Goal: Information Seeking & Learning: Learn about a topic

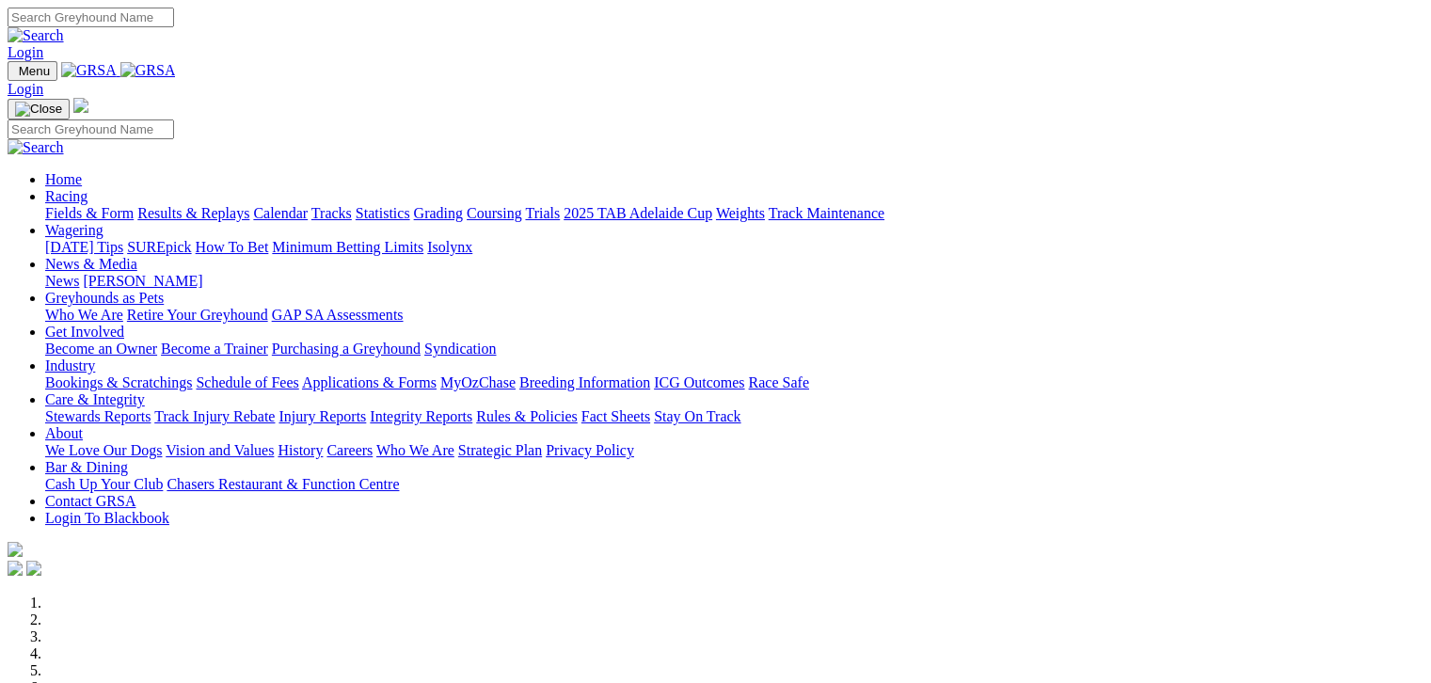
click at [88, 188] on link "Racing" at bounding box center [66, 196] width 42 height 16
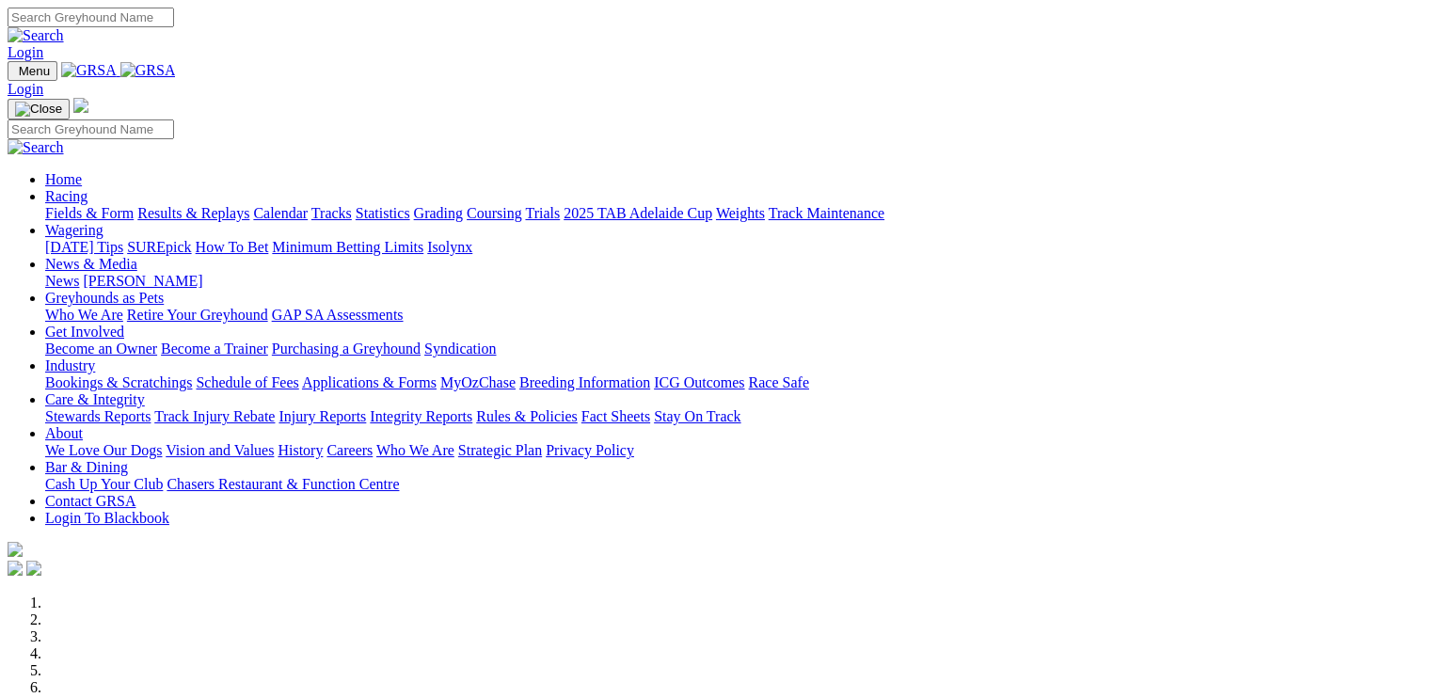
click at [88, 188] on link "Racing" at bounding box center [66, 196] width 42 height 16
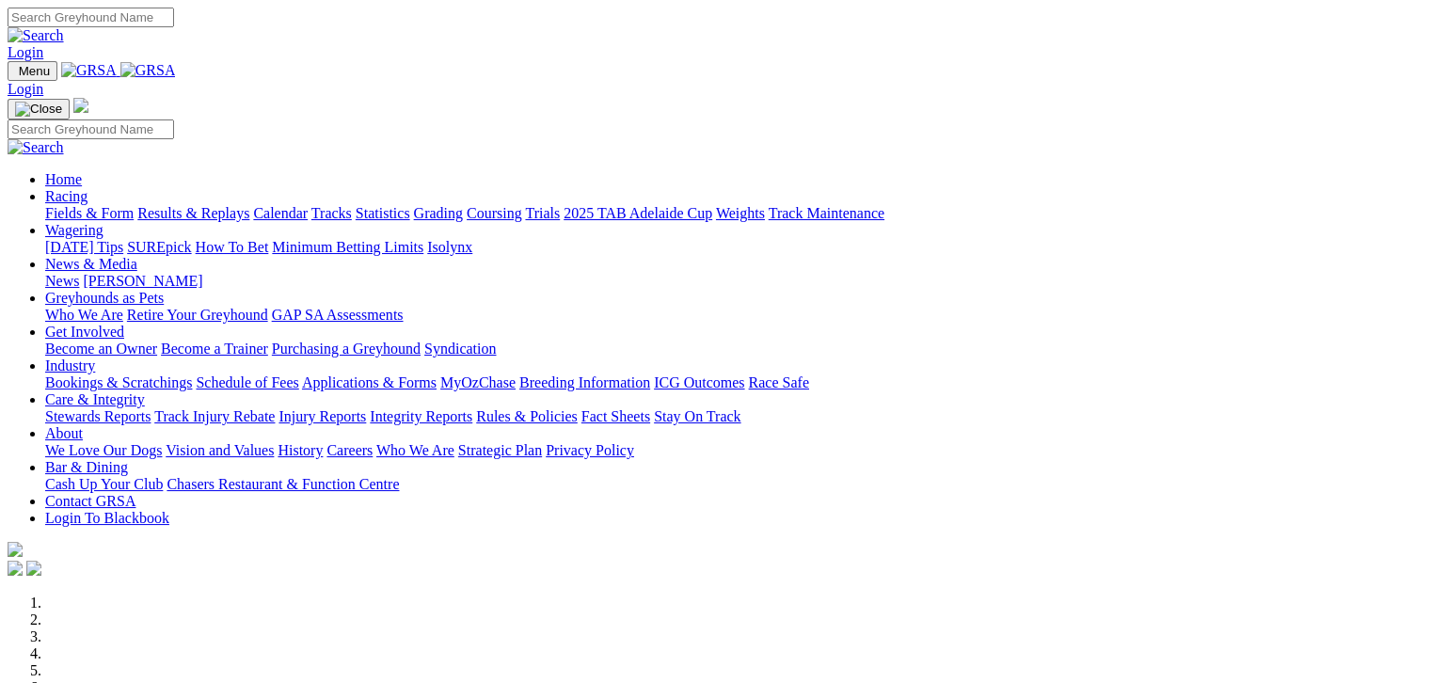
click at [90, 205] on link "Fields & Form" at bounding box center [89, 213] width 88 height 16
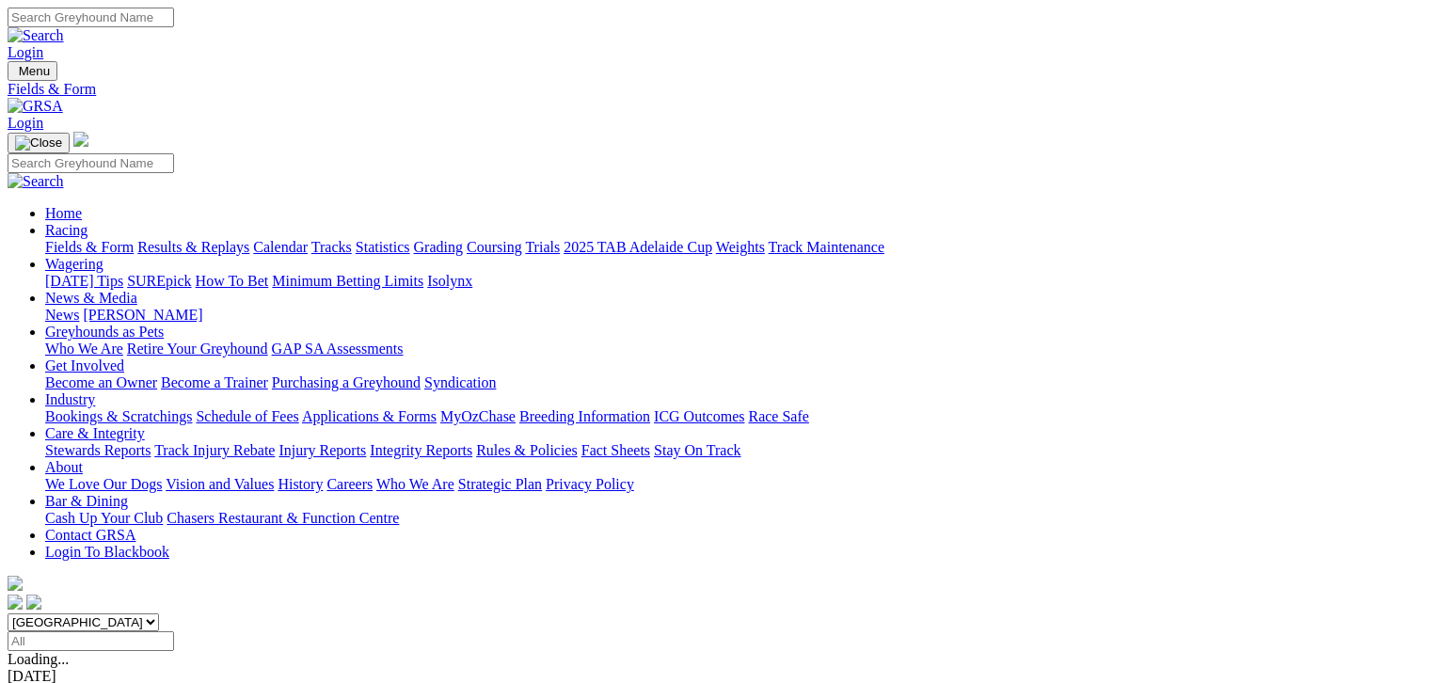
scroll to position [282, 0]
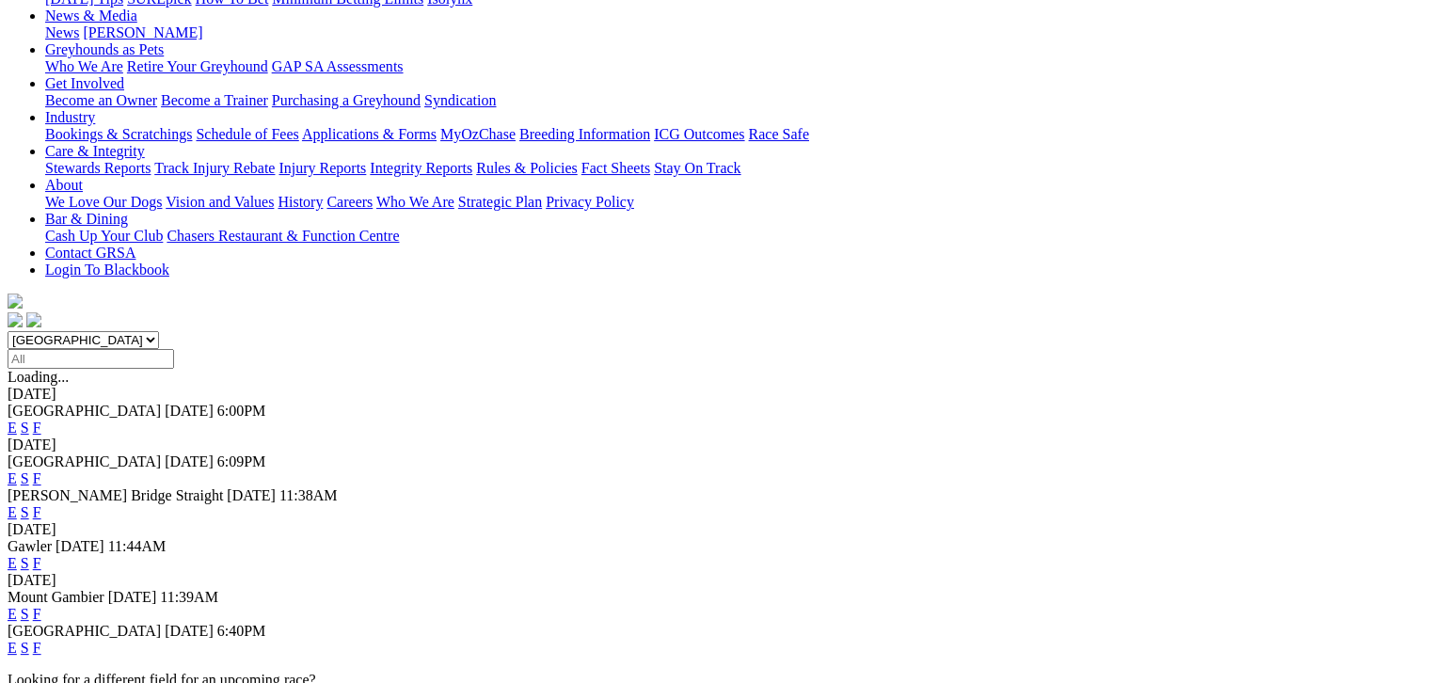
click at [41, 640] on link "F" at bounding box center [37, 648] width 8 height 16
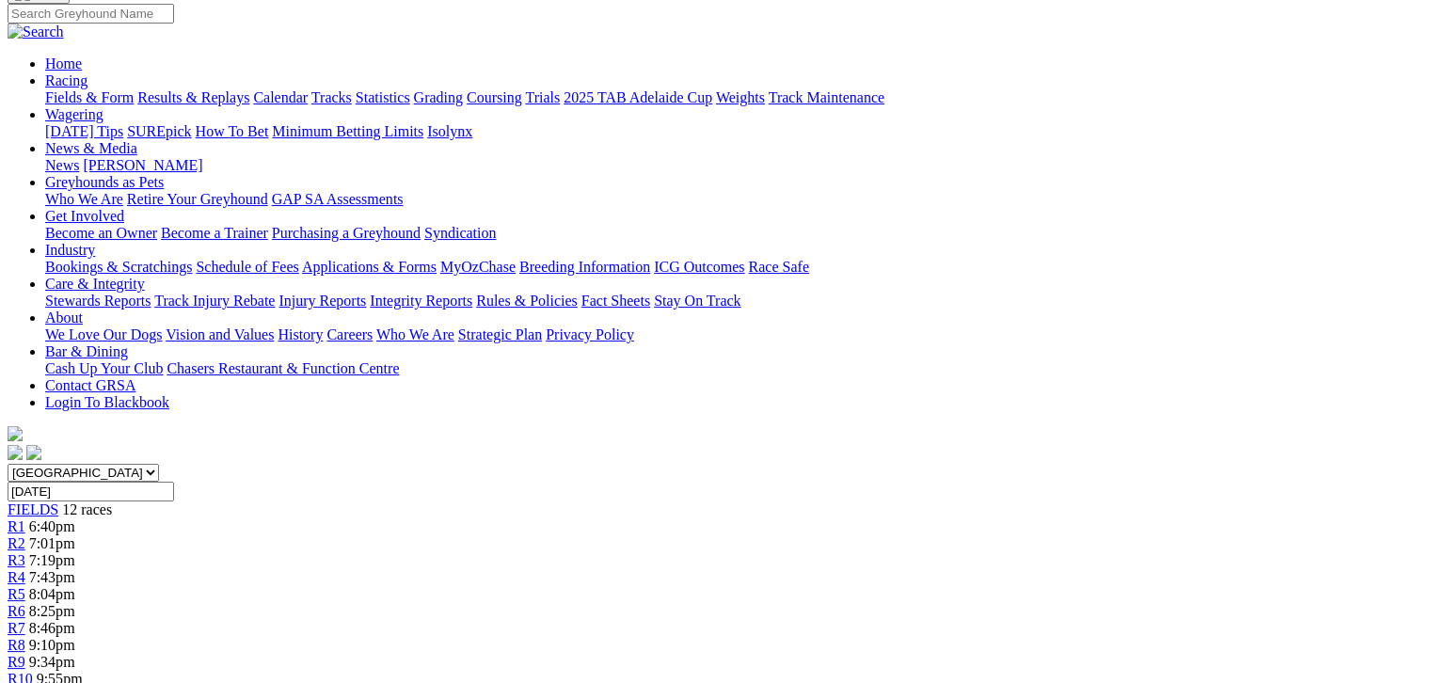
scroll to position [211, 0]
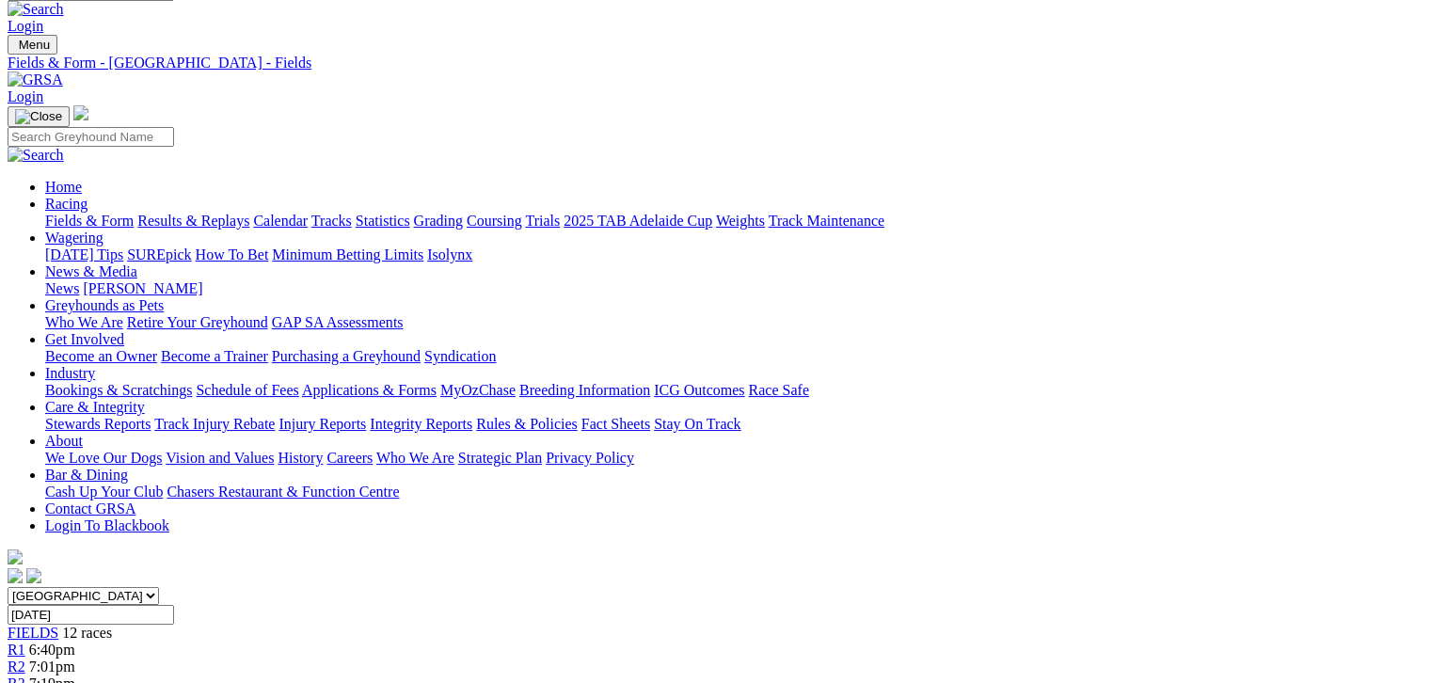
scroll to position [23, 0]
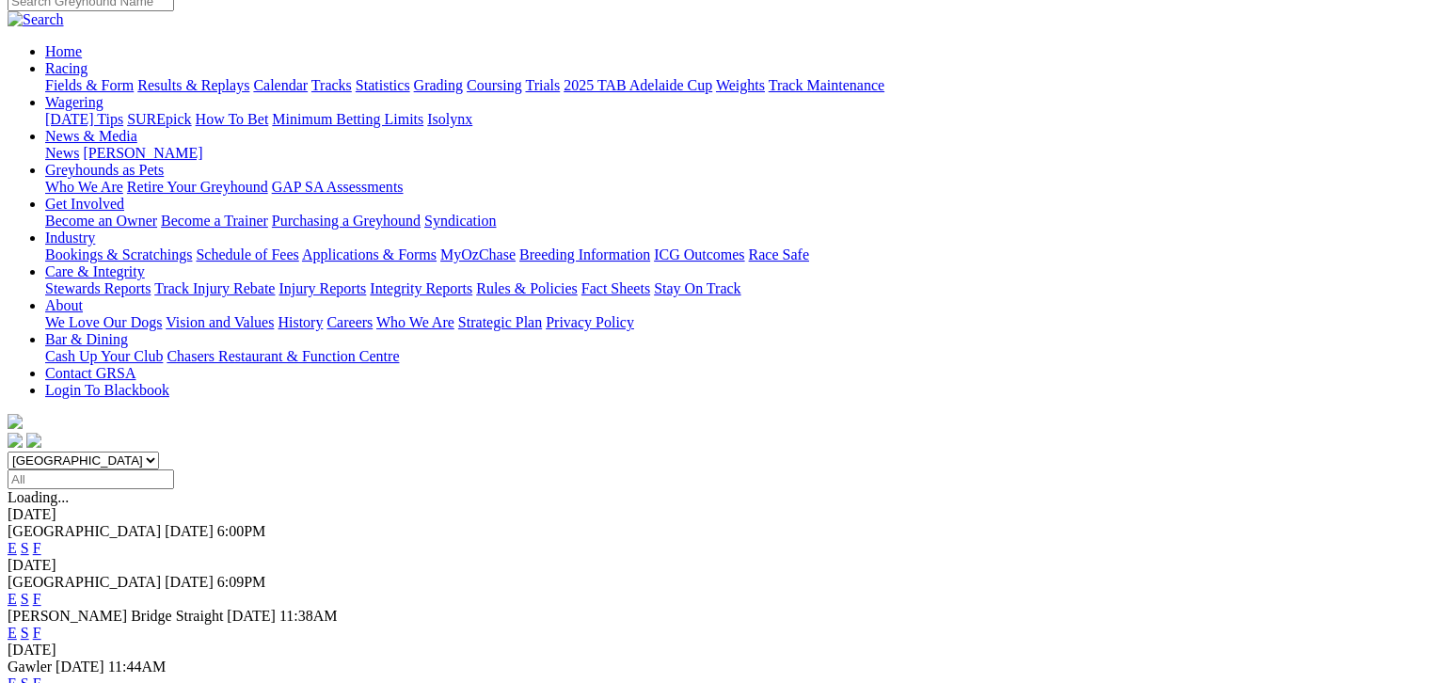
scroll to position [188, 0]
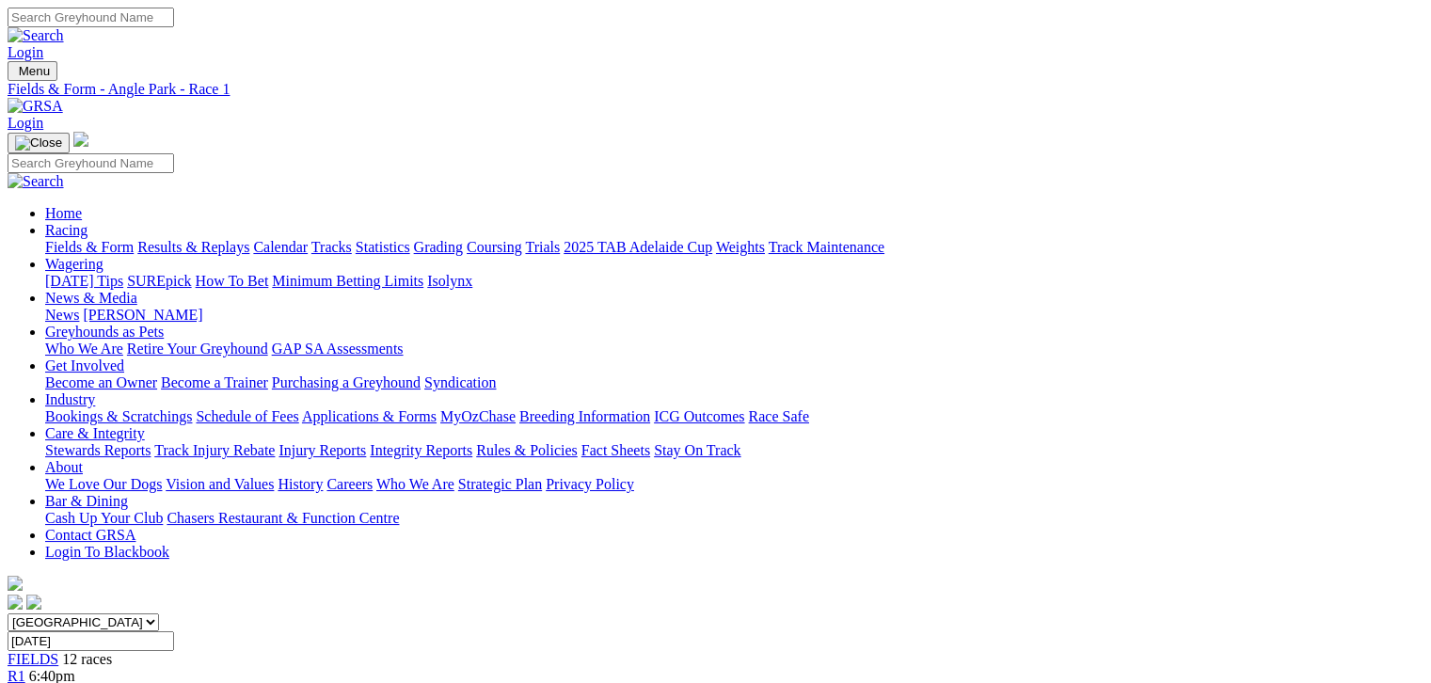
click at [174, 16] on input "Search" at bounding box center [91, 18] width 167 height 20
click at [174, 26] on input "ca" at bounding box center [91, 18] width 167 height 20
type input "capybara"
click at [64, 27] on img at bounding box center [36, 35] width 56 height 17
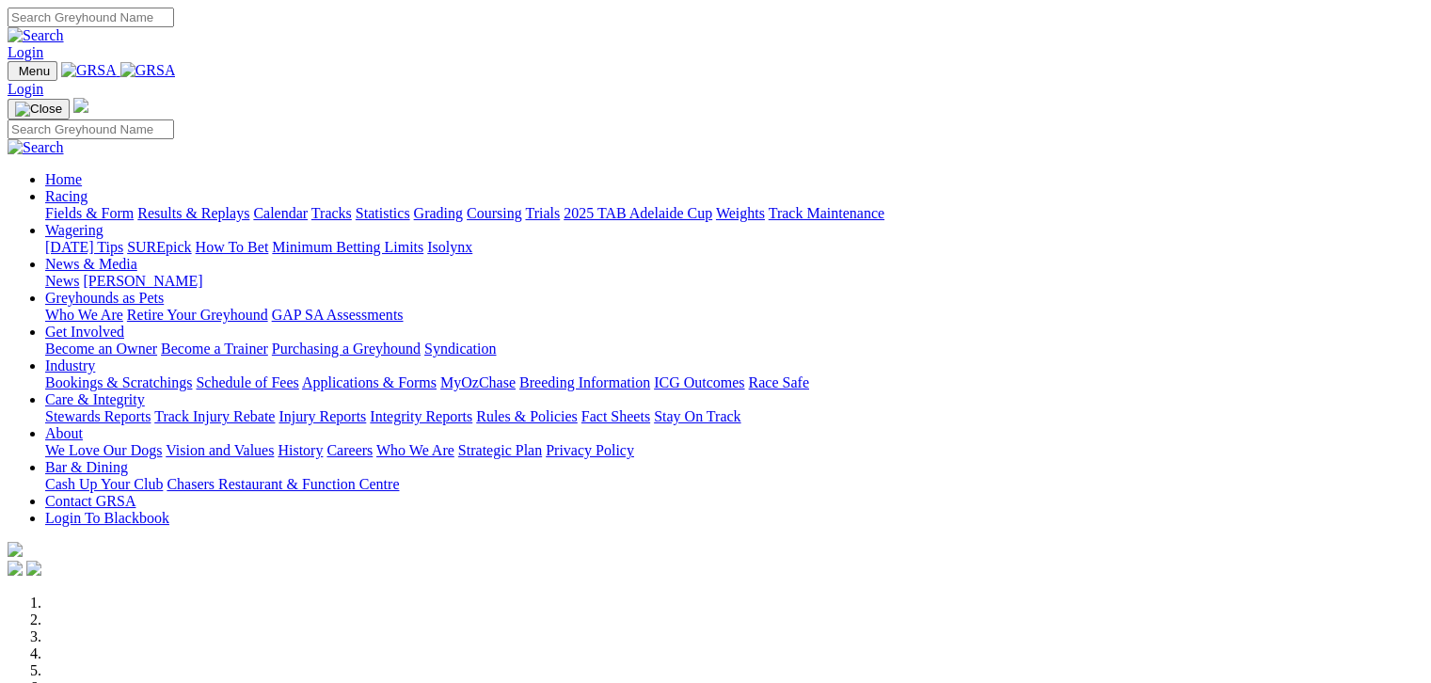
click at [88, 188] on link "Racing" at bounding box center [66, 196] width 42 height 16
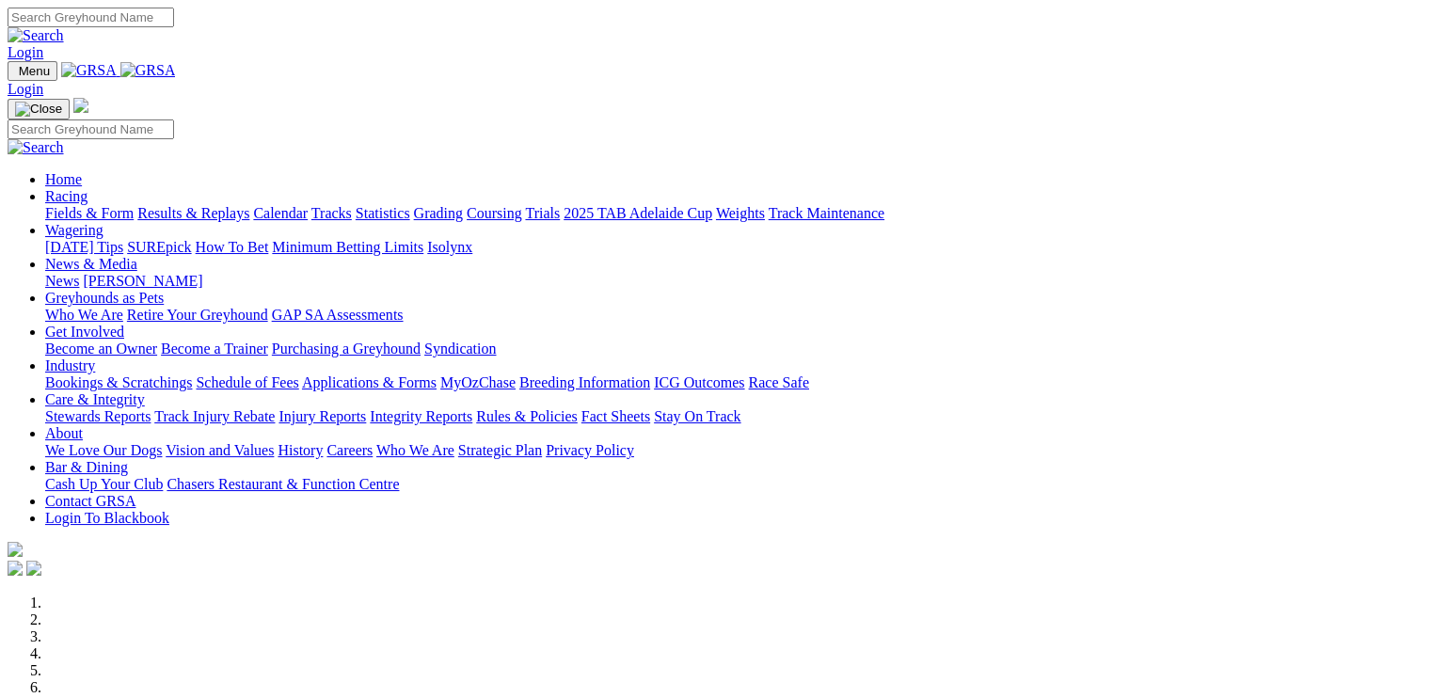
click at [88, 188] on link "Racing" at bounding box center [66, 196] width 42 height 16
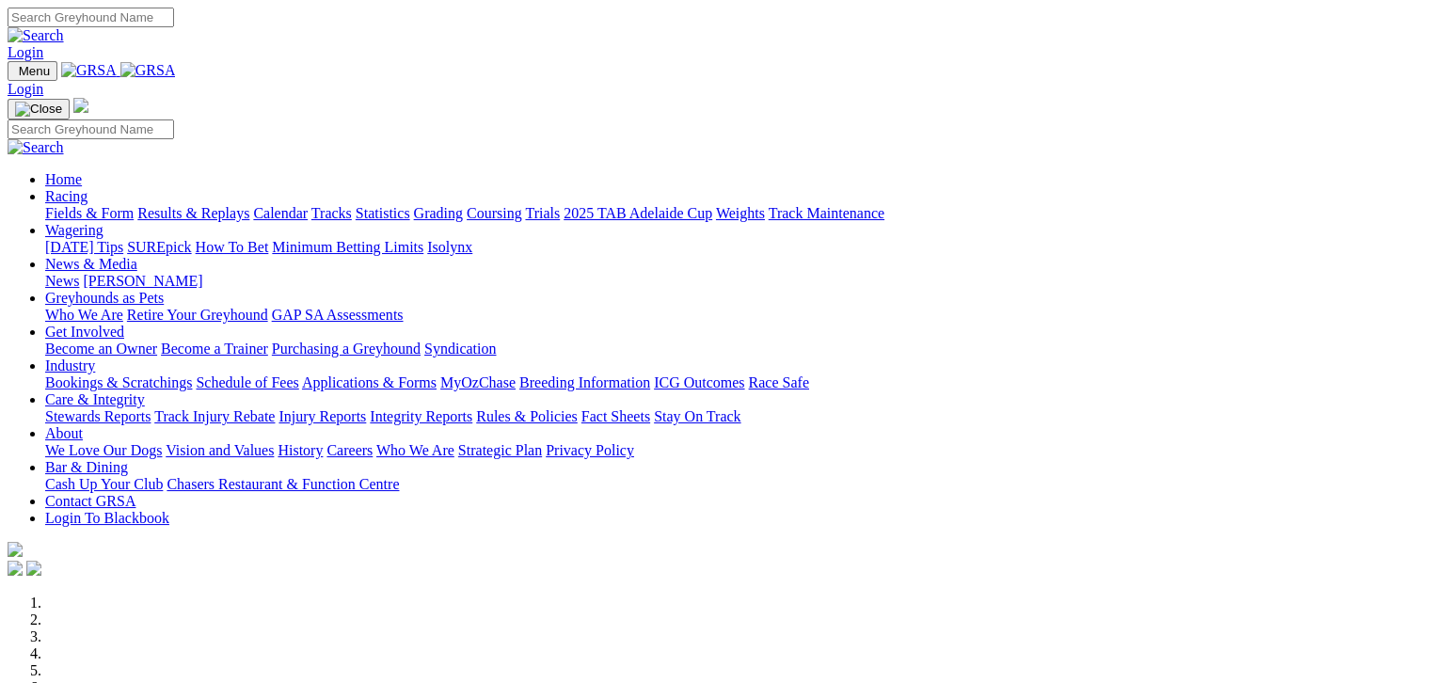
click at [47, 205] on link "Fields & Form" at bounding box center [89, 213] width 88 height 16
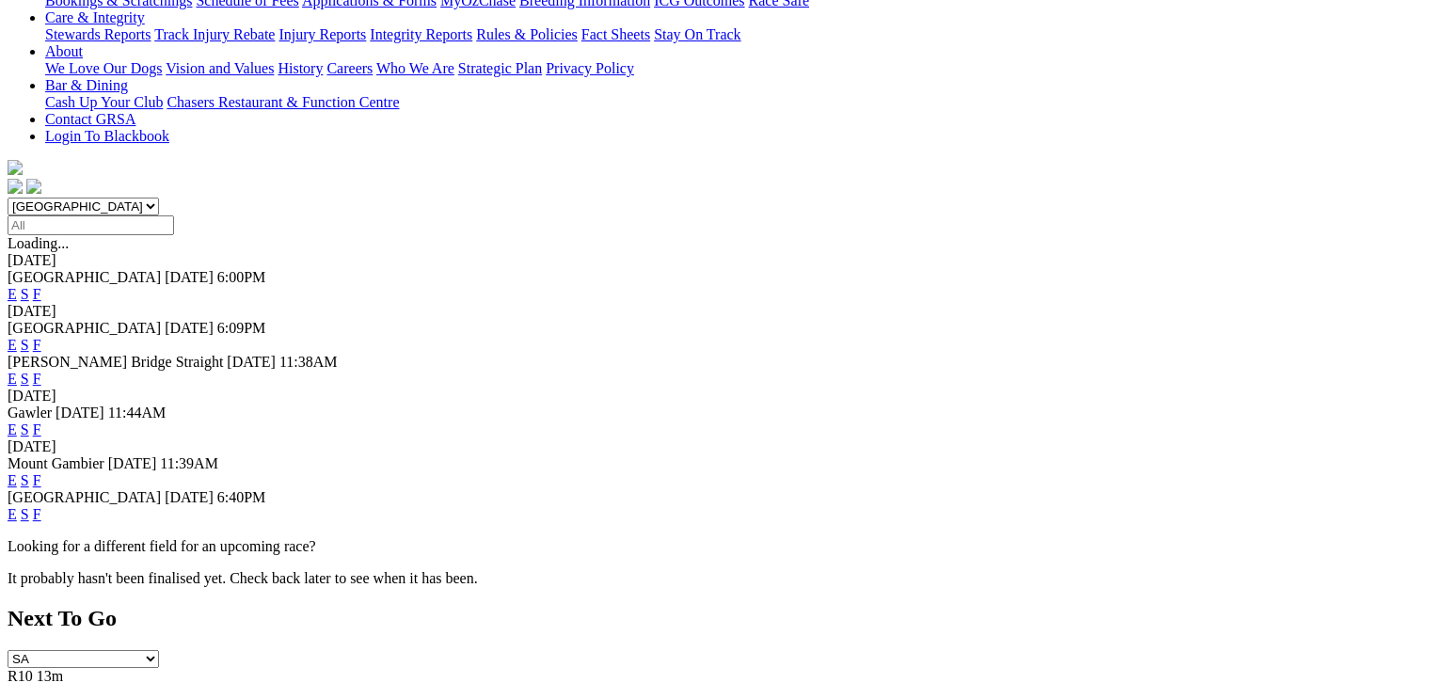
scroll to position [423, 0]
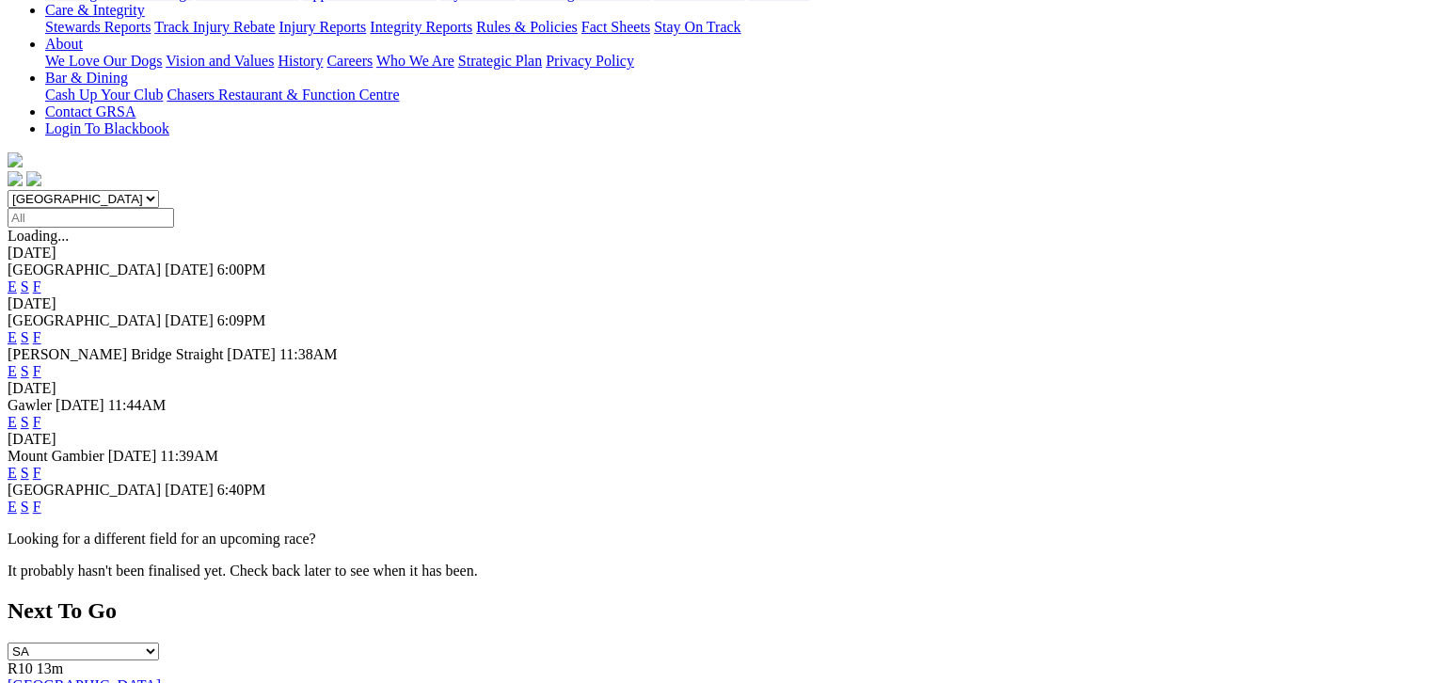
click at [41, 499] on link "F" at bounding box center [37, 507] width 8 height 16
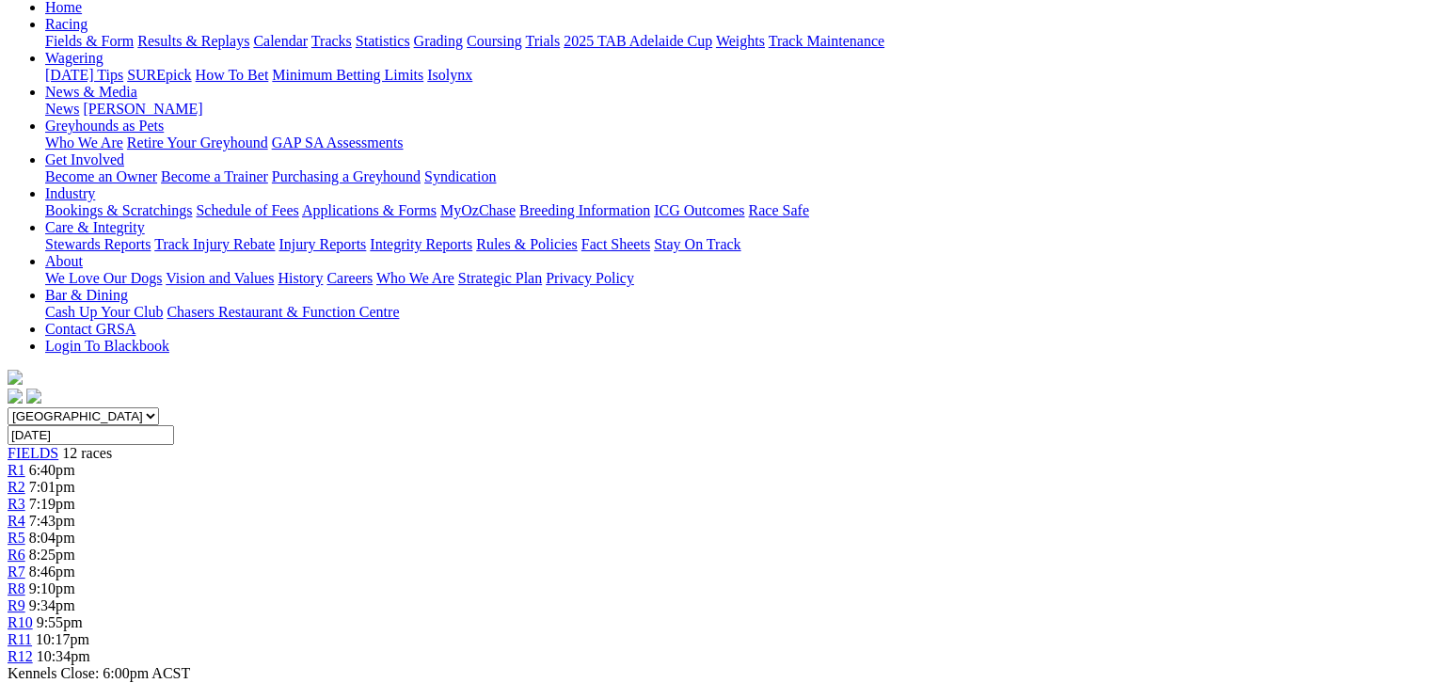
scroll to position [235, 0]
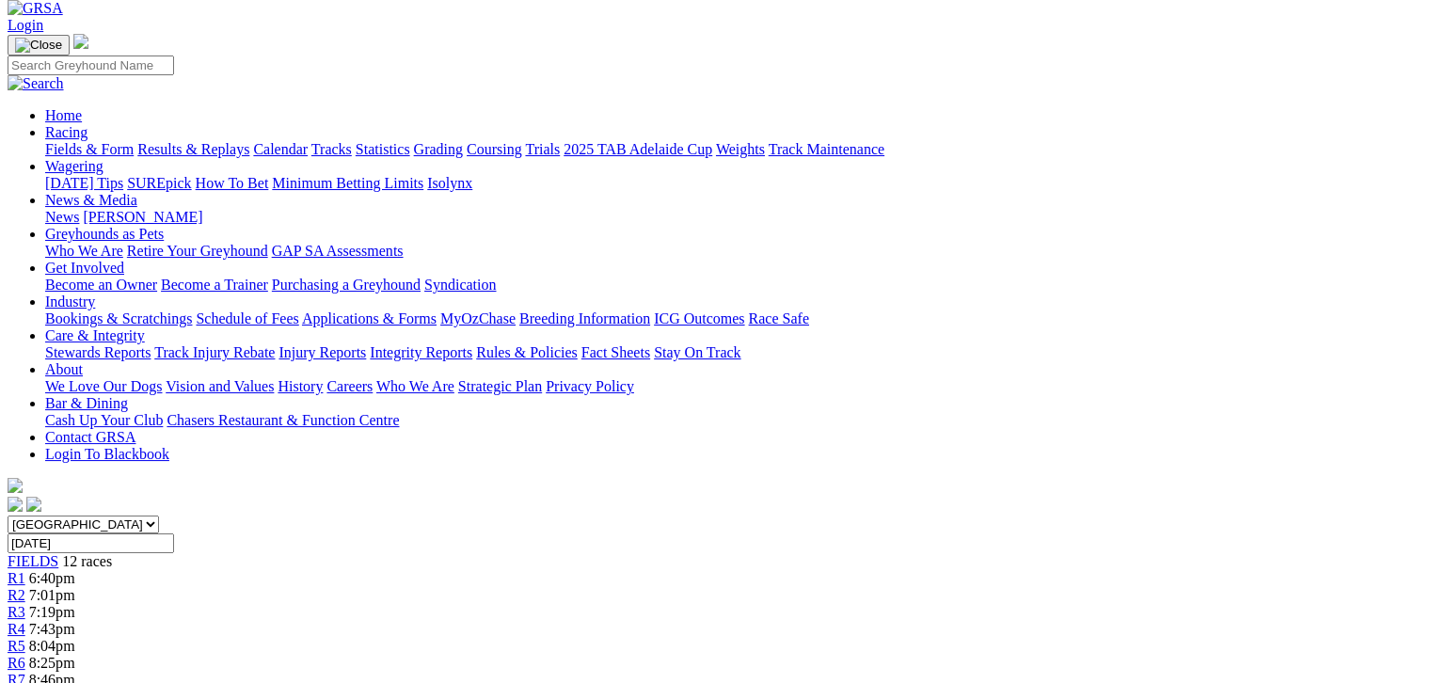
scroll to position [141, 0]
